Goal: Transaction & Acquisition: Purchase product/service

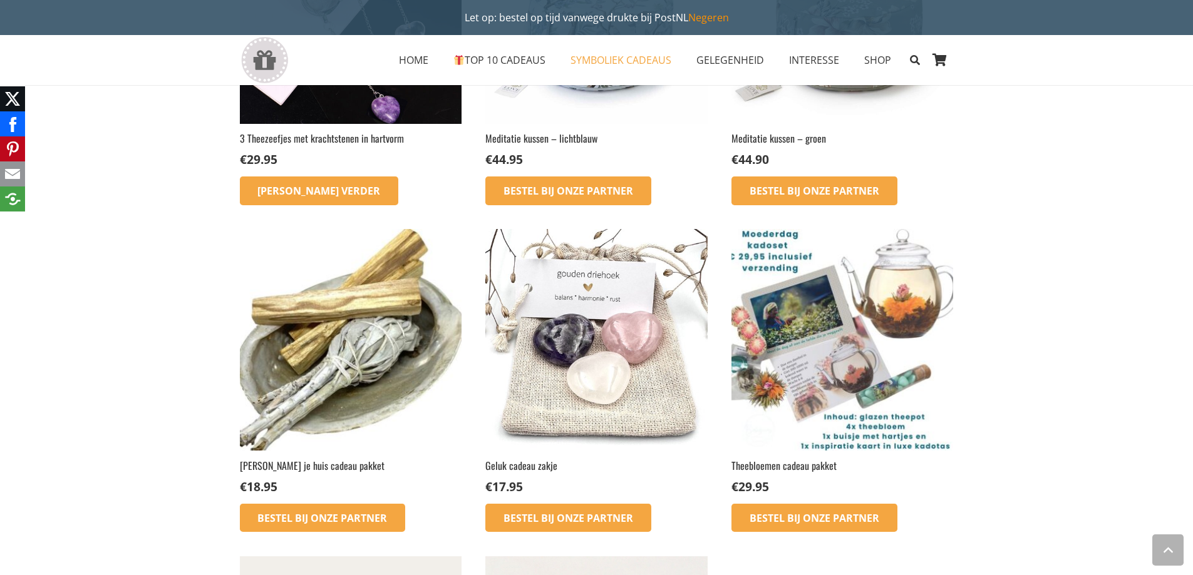
scroll to position [1095, 0]
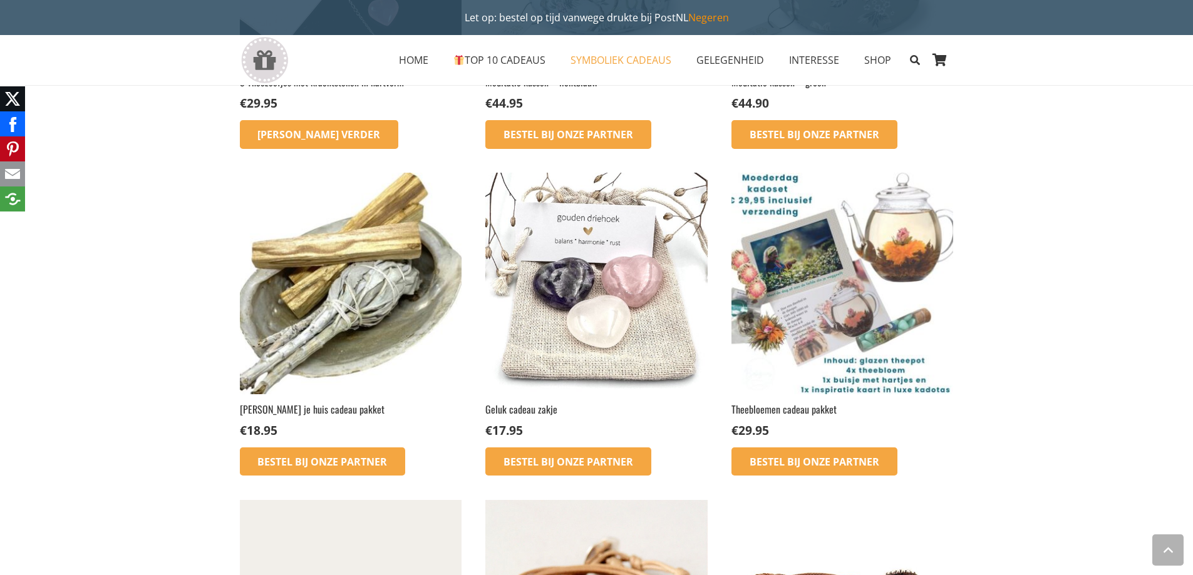
click at [325, 263] on img at bounding box center [351, 284] width 222 height 222
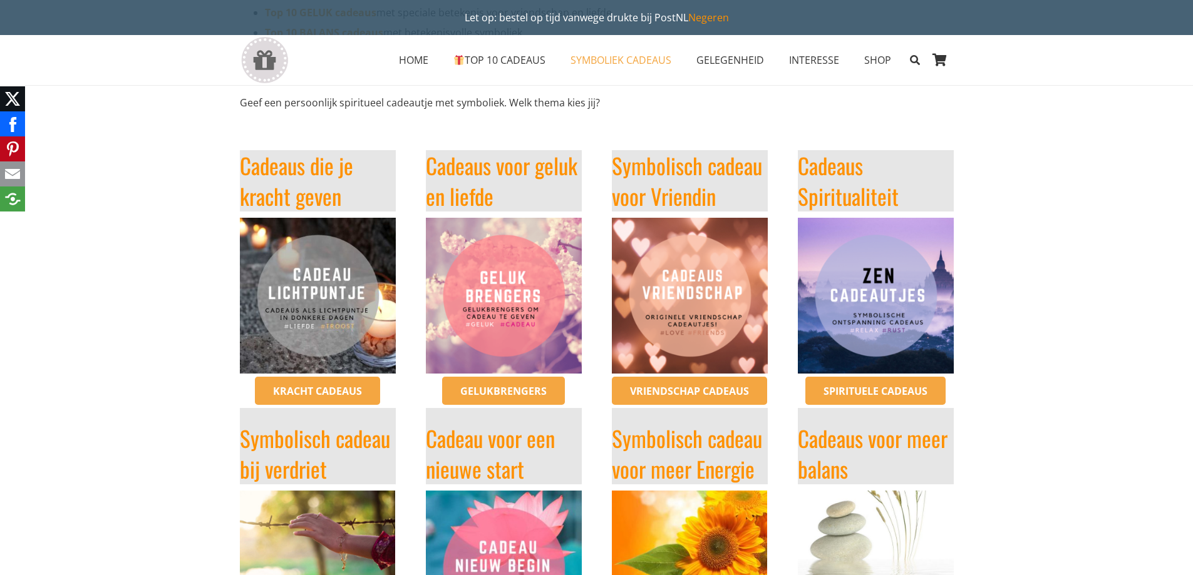
scroll to position [188, 0]
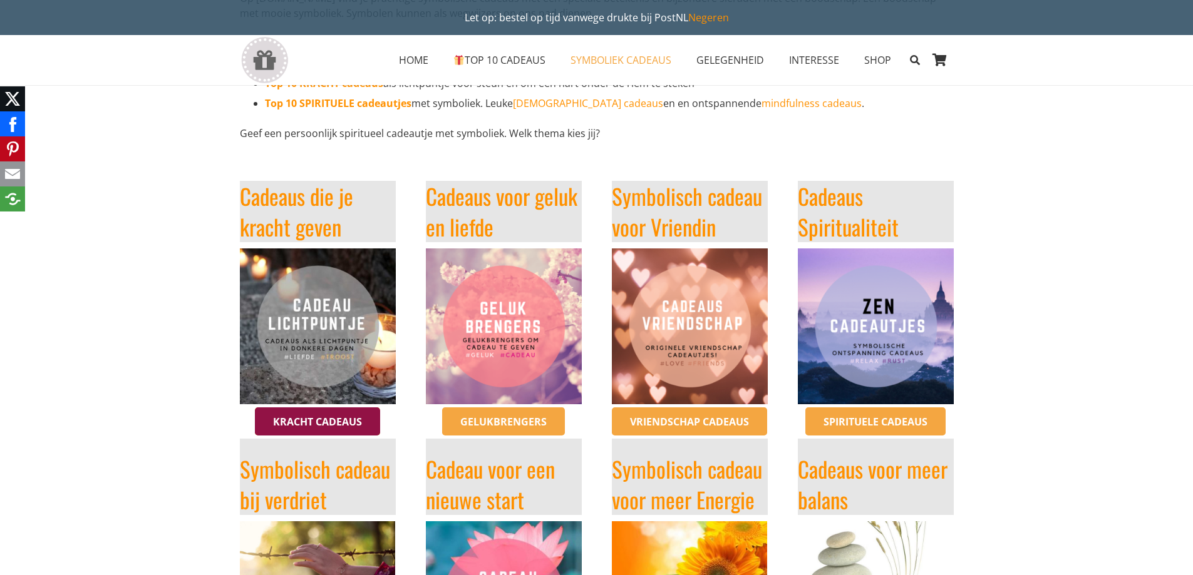
click at [344, 421] on span "Kracht cadeaus" at bounding box center [317, 422] width 89 height 14
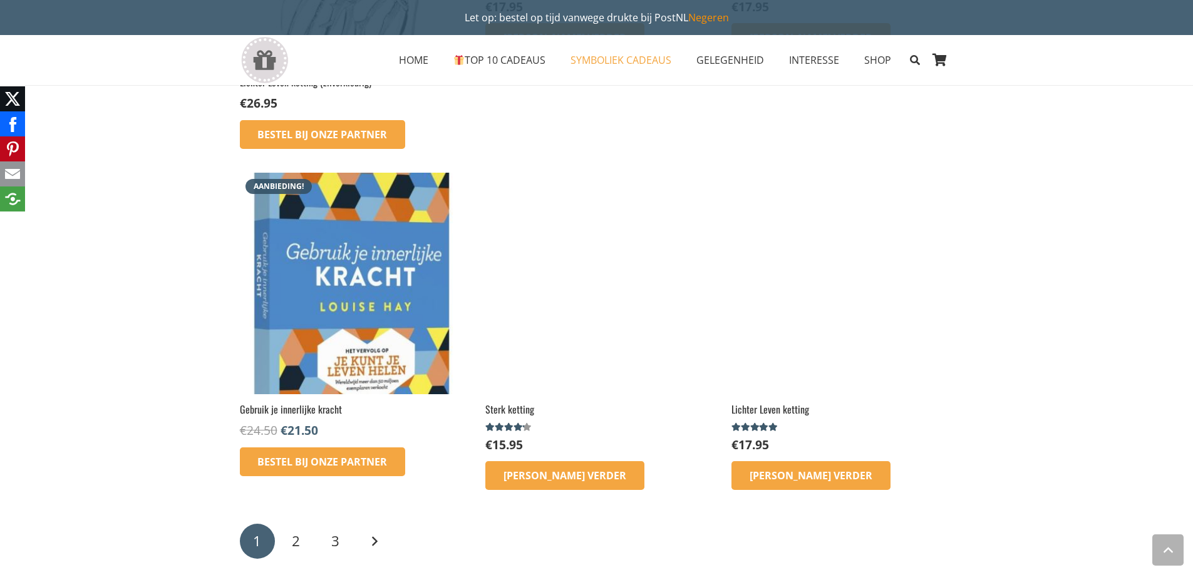
scroll to position [2003, 0]
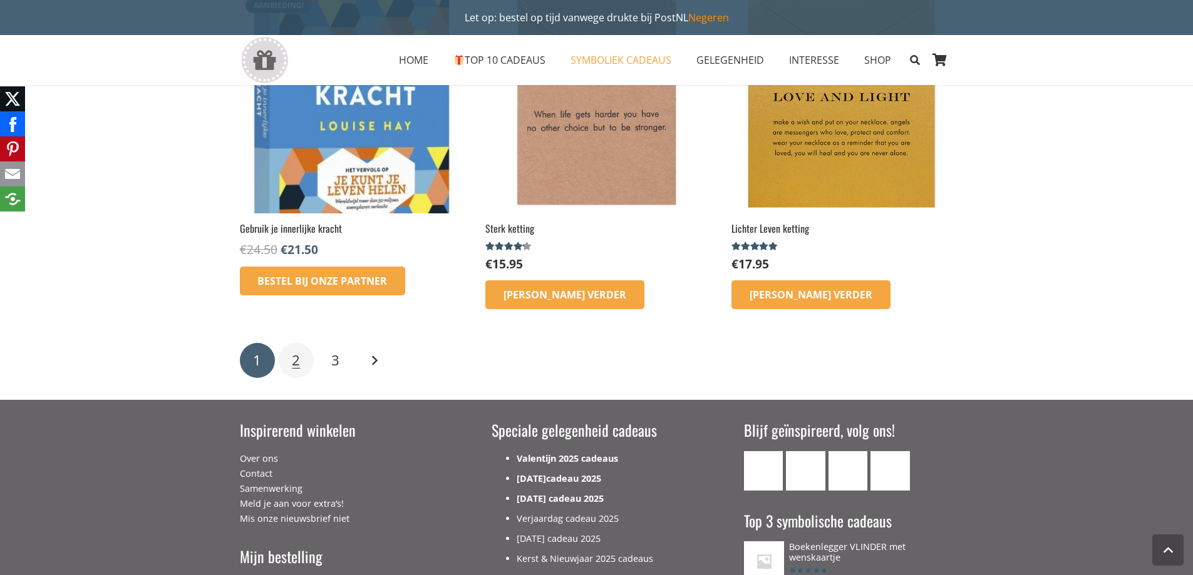
click at [302, 369] on link "2" at bounding box center [296, 360] width 35 height 35
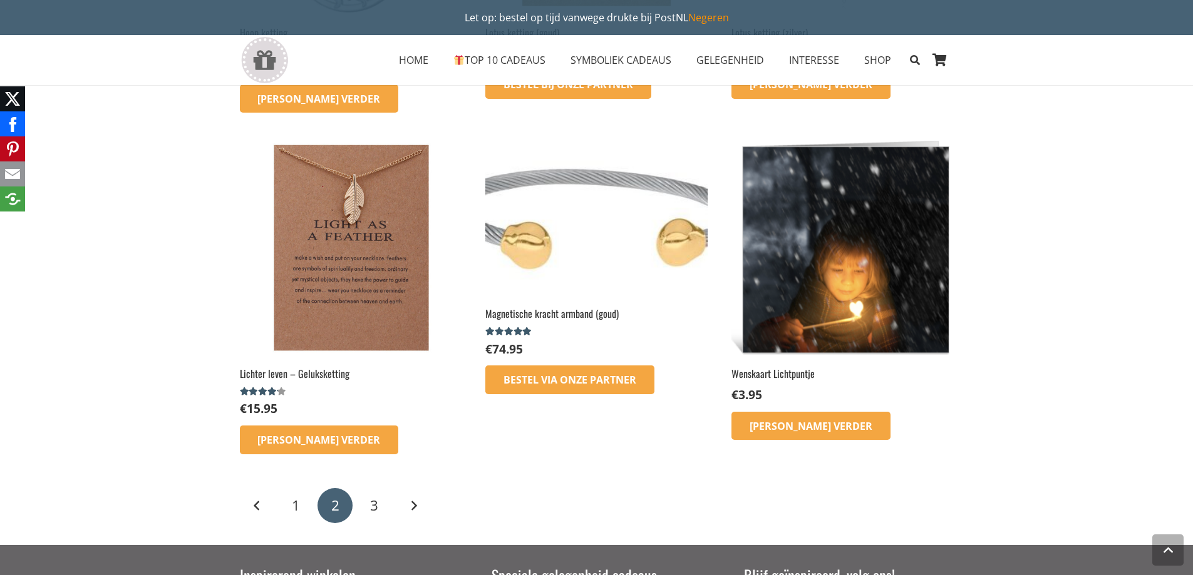
scroll to position [1440, 0]
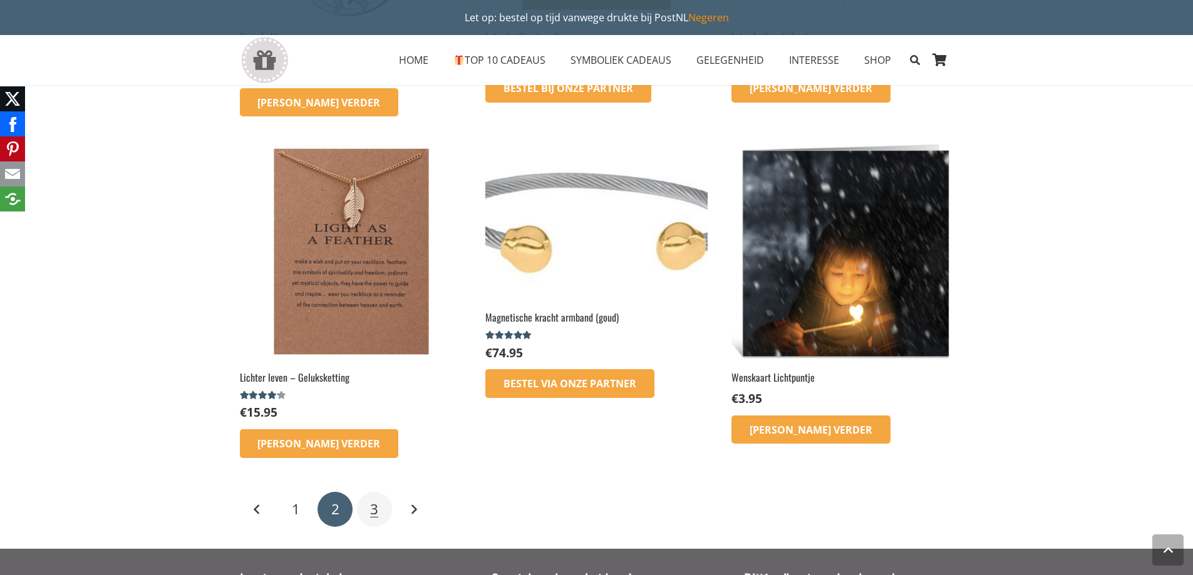
click at [376, 508] on span "3" at bounding box center [374, 509] width 8 height 19
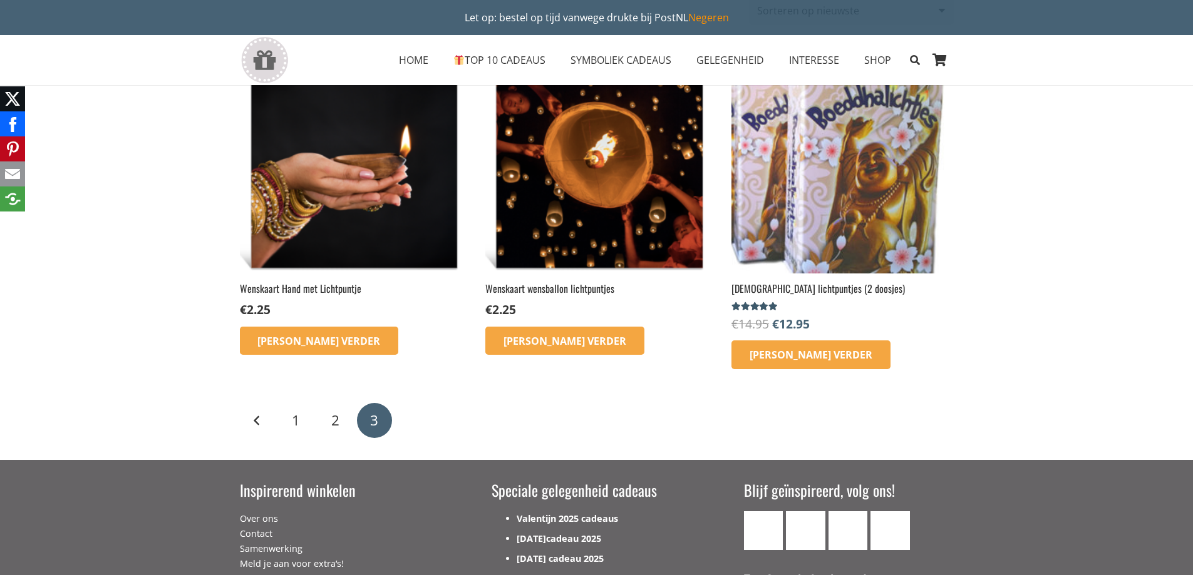
scroll to position [188, 0]
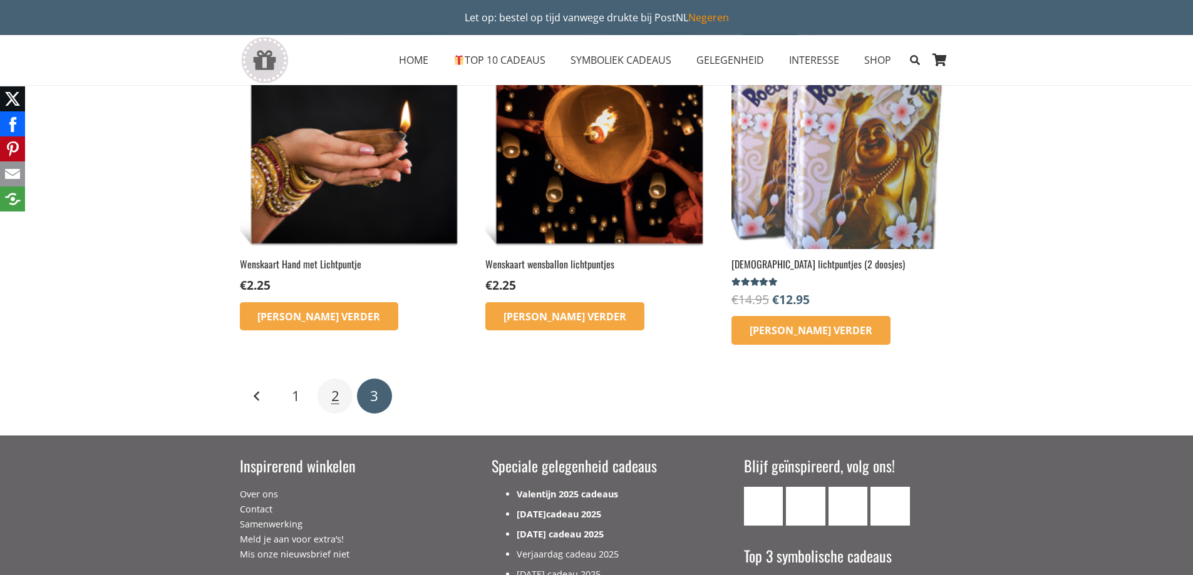
click at [334, 401] on span "2" at bounding box center [335, 395] width 8 height 19
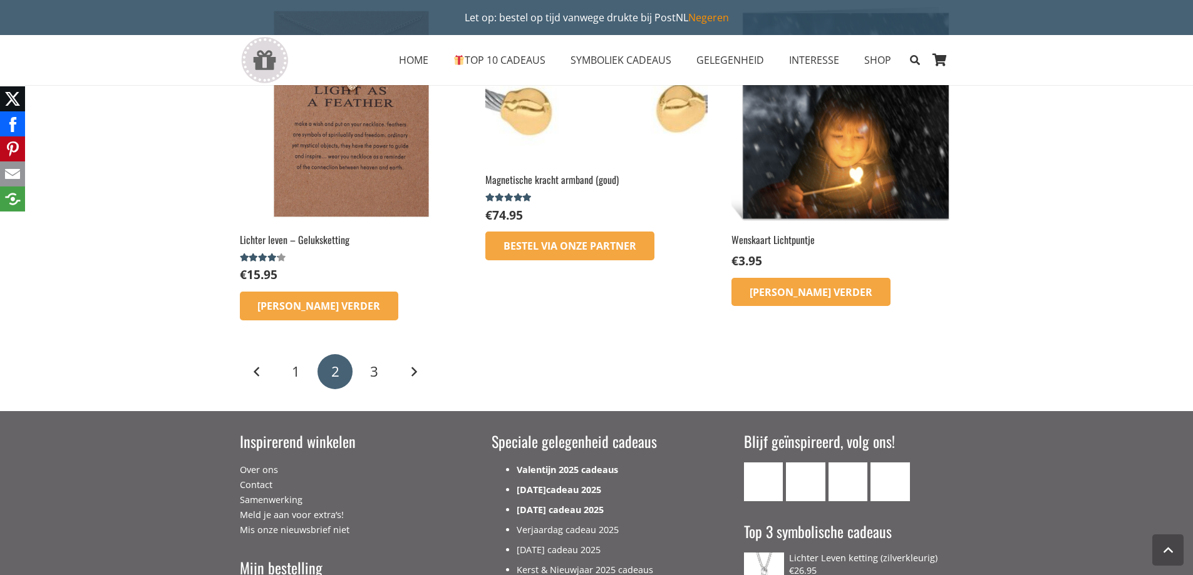
scroll to position [1440, 0]
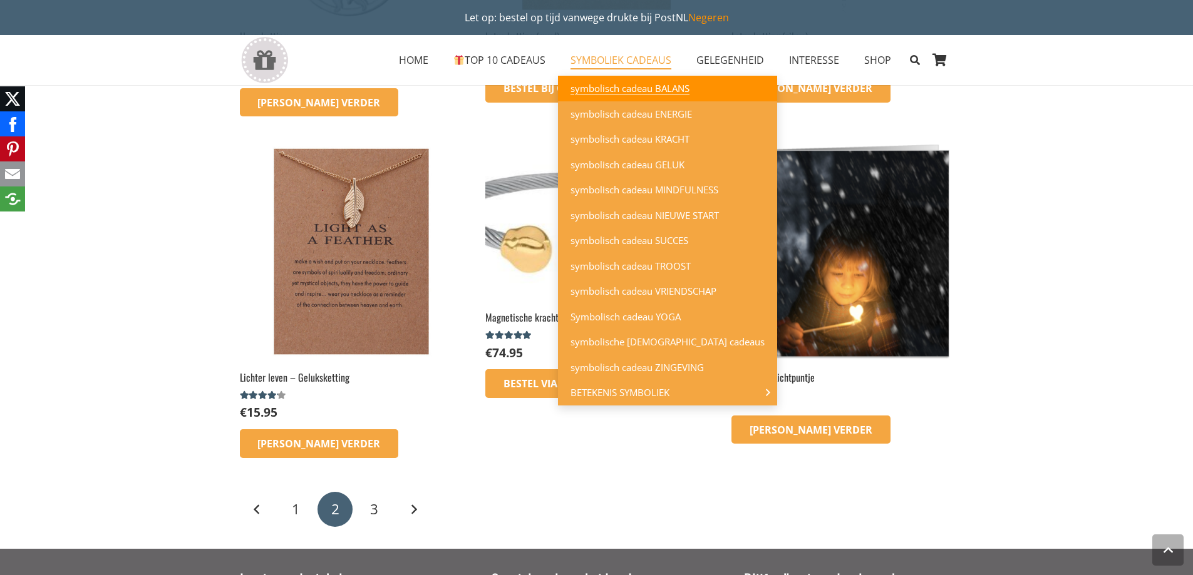
click at [638, 80] on link "symbolisch cadeau BALANS" at bounding box center [667, 89] width 219 height 26
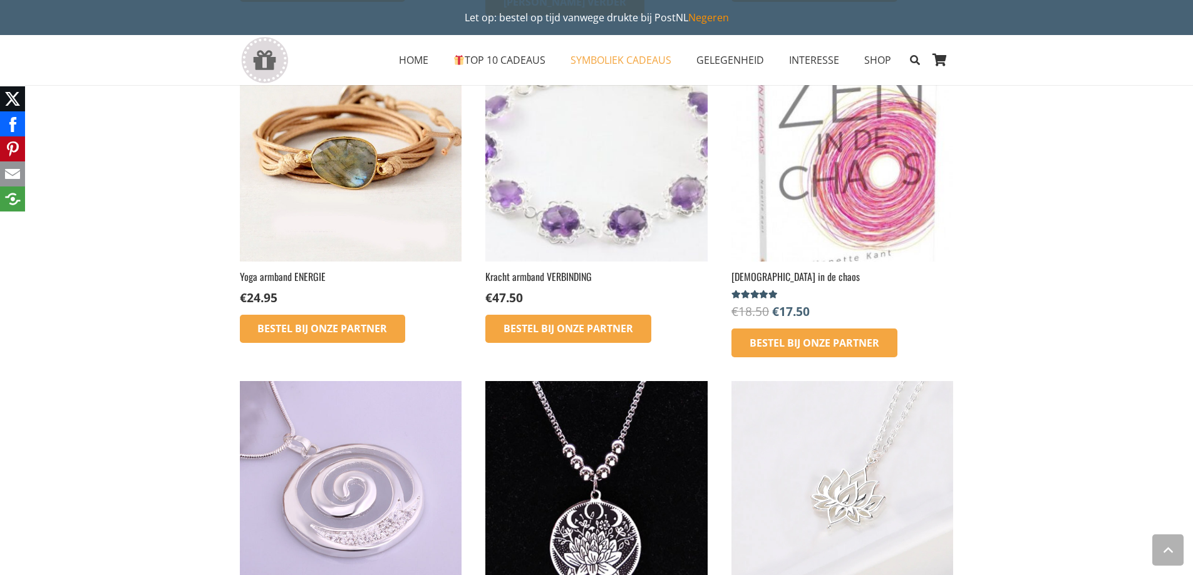
scroll to position [689, 0]
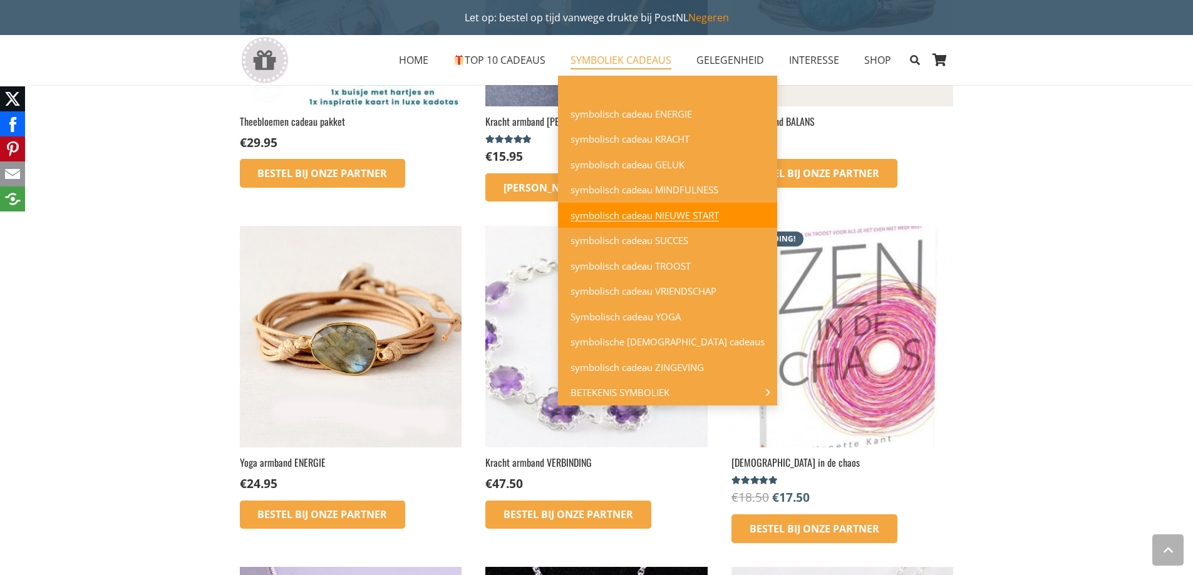
click at [676, 207] on link "symbolisch cadeau NIEUWE START" at bounding box center [667, 216] width 219 height 26
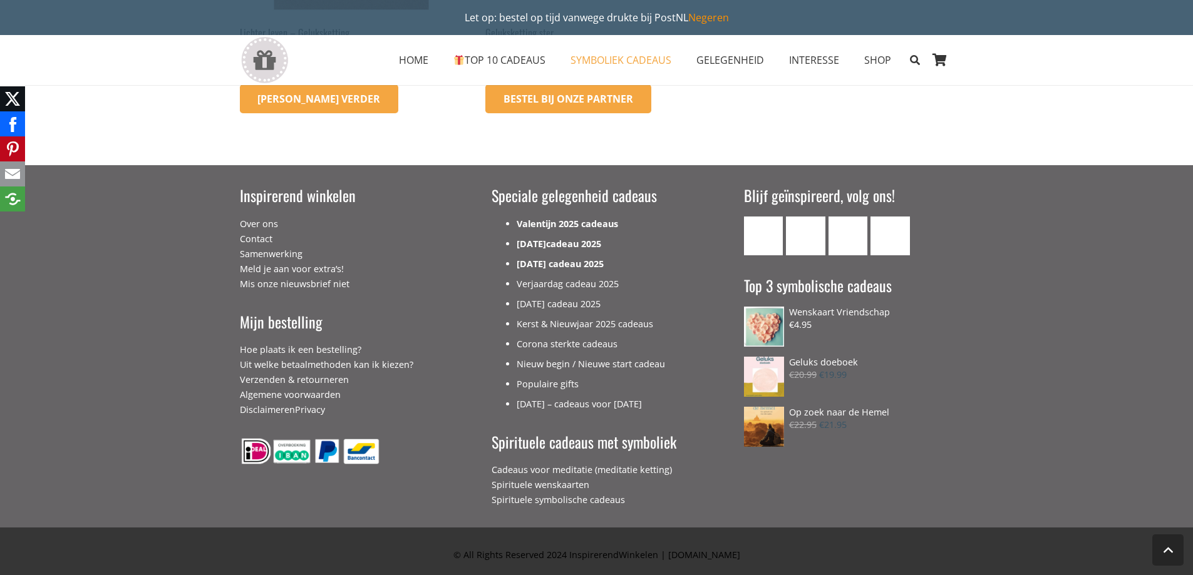
scroll to position [1924, 0]
